Goal: Information Seeking & Learning: Learn about a topic

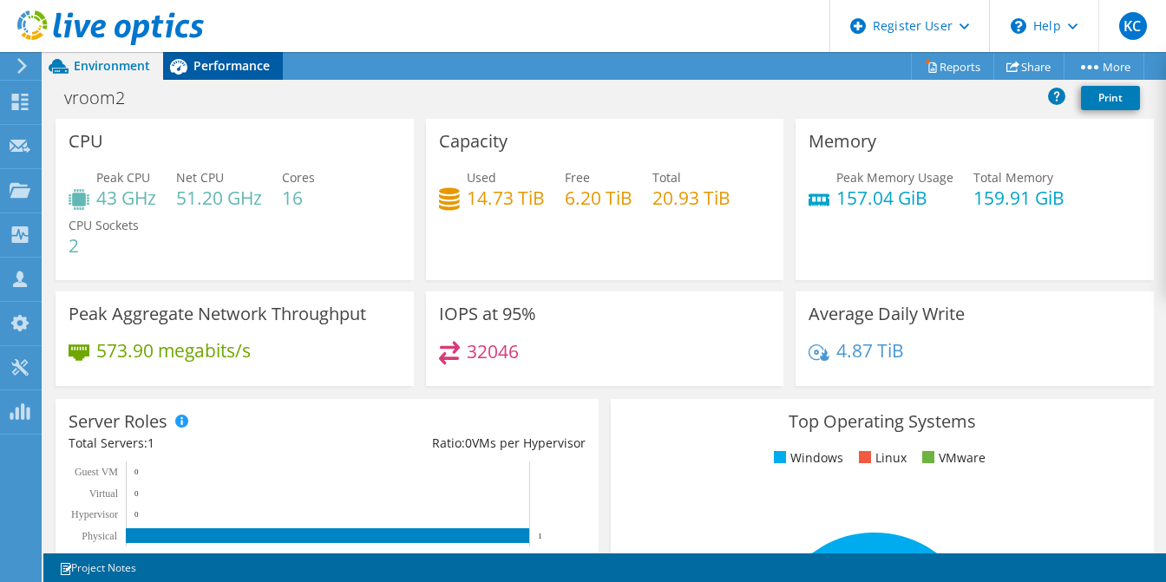
click at [205, 64] on span "Performance" at bounding box center [231, 65] width 76 height 16
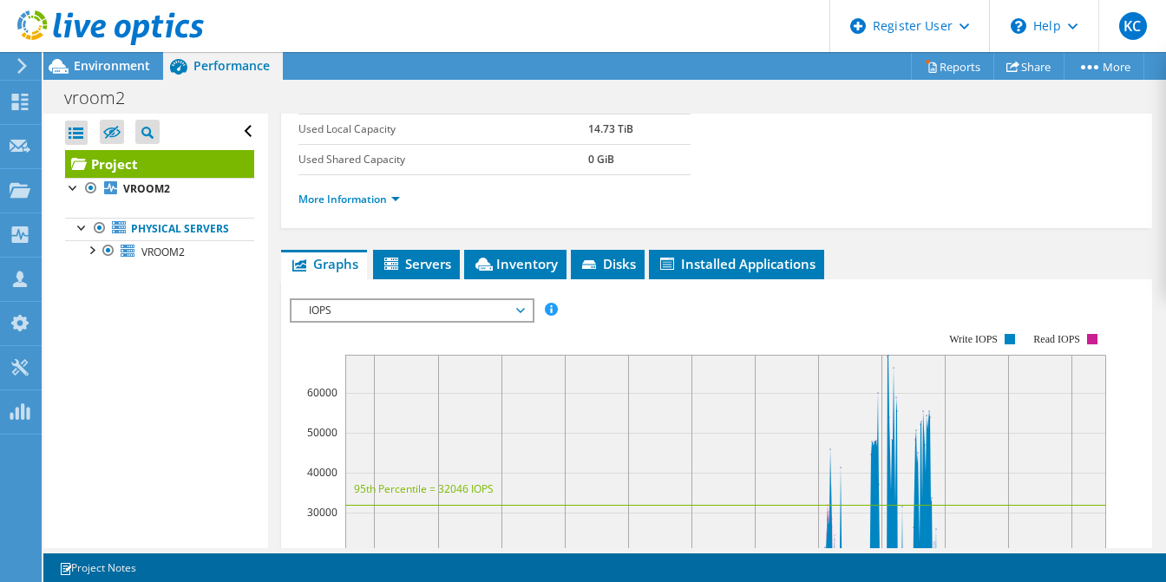
scroll to position [260, 0]
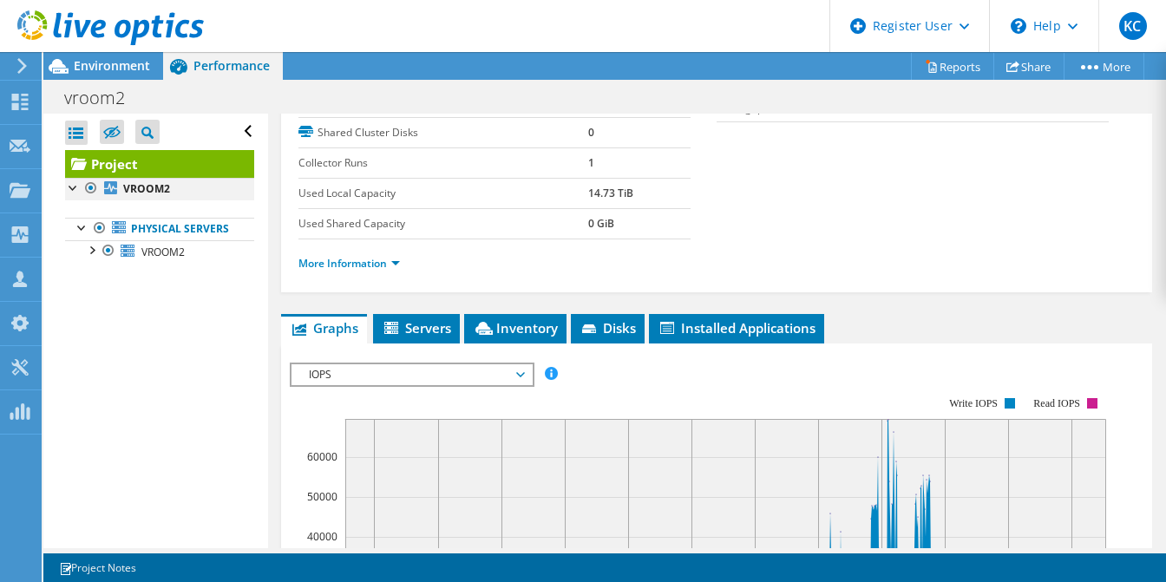
click at [66, 190] on div at bounding box center [73, 186] width 17 height 17
click at [80, 228] on div at bounding box center [82, 226] width 17 height 17
click at [80, 223] on div at bounding box center [82, 226] width 17 height 17
click at [92, 258] on div at bounding box center [90, 248] width 17 height 17
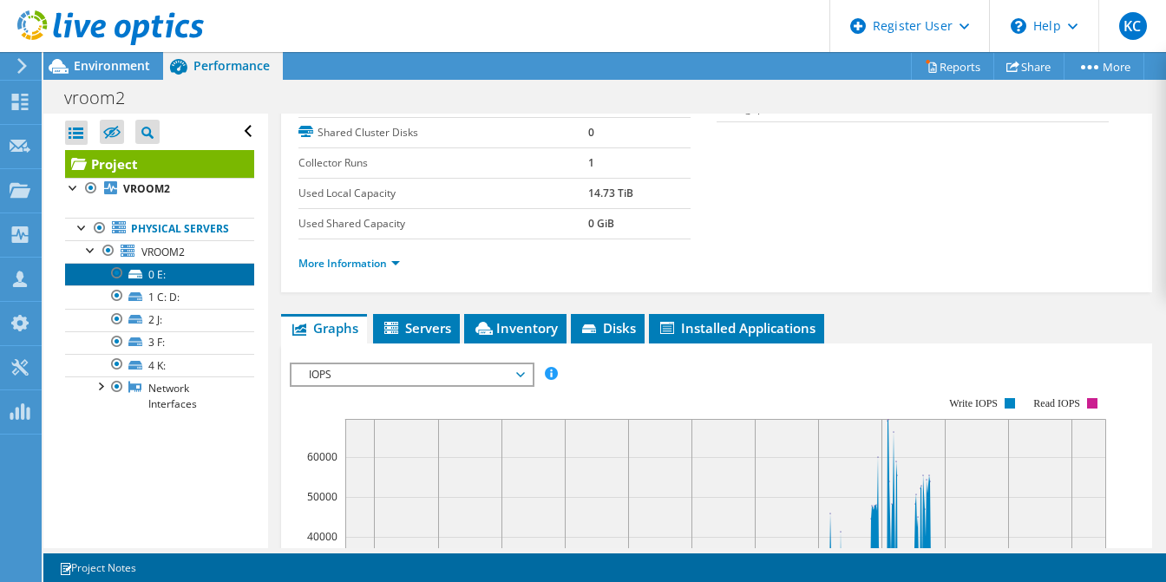
click at [167, 285] on link "0 E:" at bounding box center [159, 274] width 189 height 23
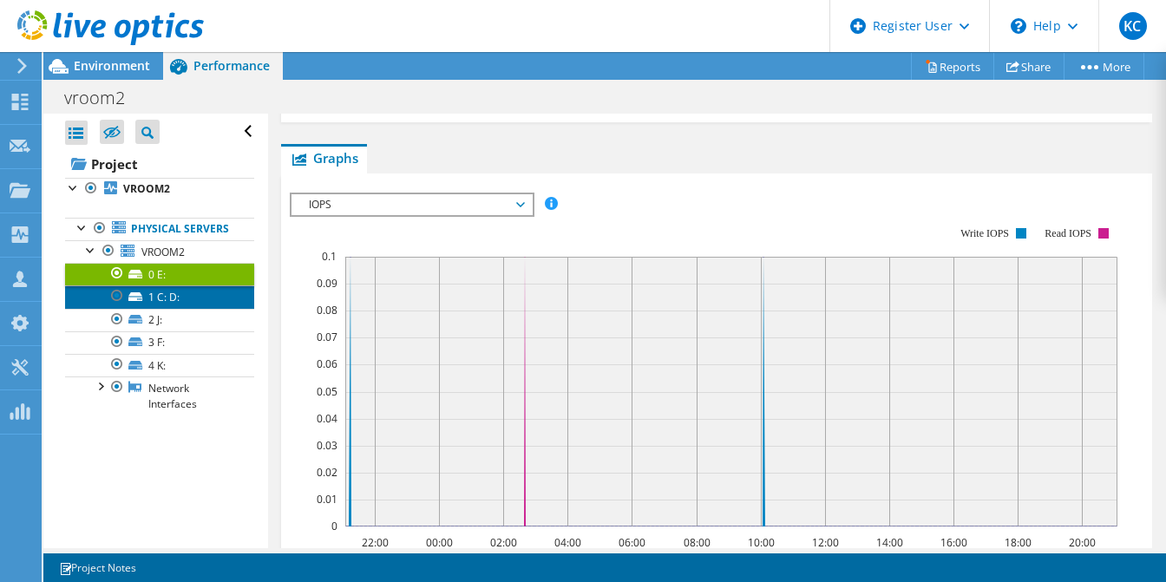
click at [173, 308] on link "1 C: D:" at bounding box center [159, 296] width 189 height 23
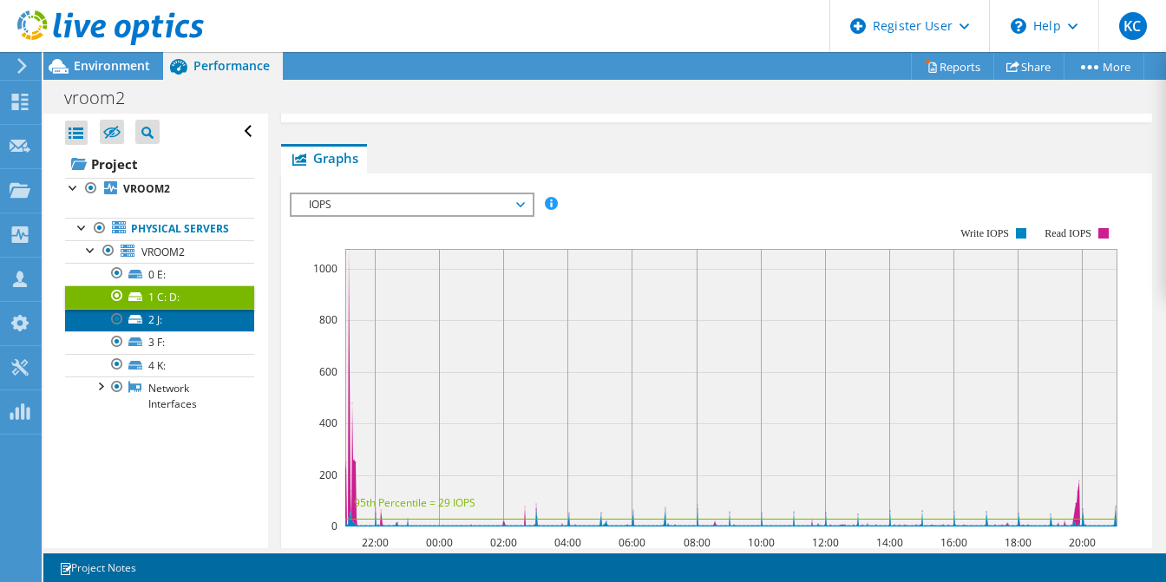
click at [174, 331] on link "2 J:" at bounding box center [159, 320] width 189 height 23
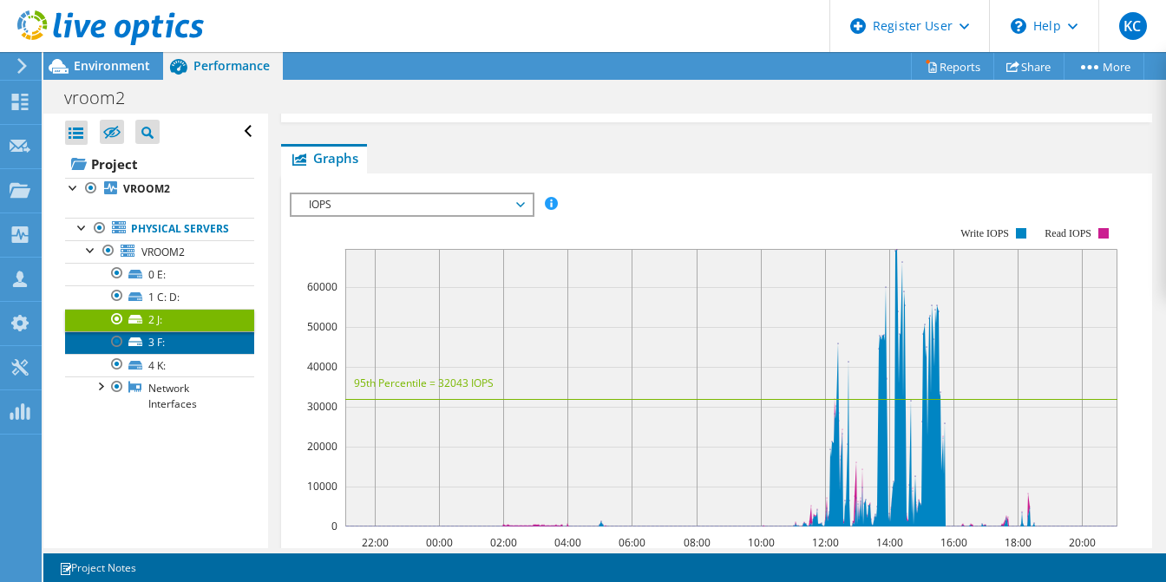
click at [174, 354] on link "3 F:" at bounding box center [159, 342] width 189 height 23
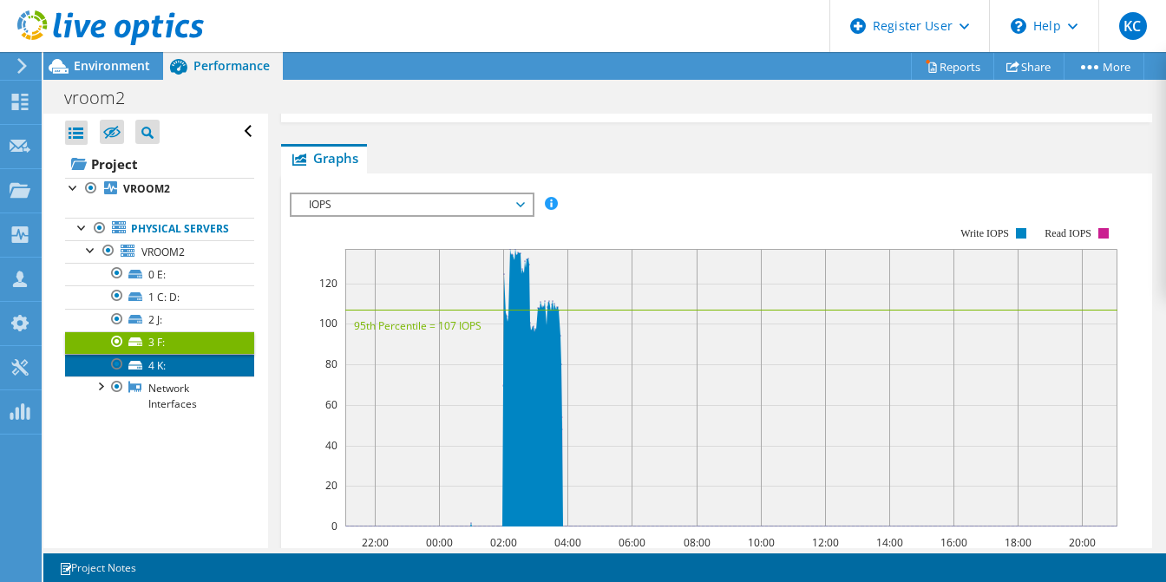
click at [180, 376] on link "4 K:" at bounding box center [159, 365] width 189 height 23
